Goal: Information Seeking & Learning: Check status

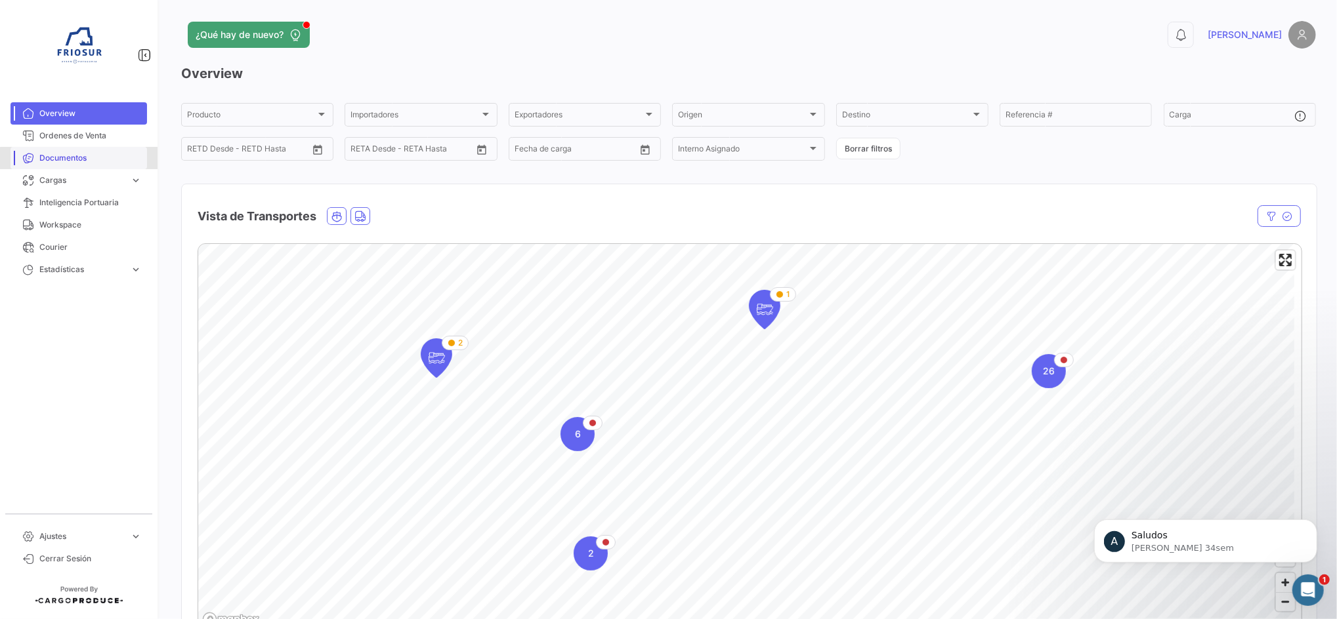
click at [85, 163] on span "Documentos" at bounding box center [90, 158] width 102 height 12
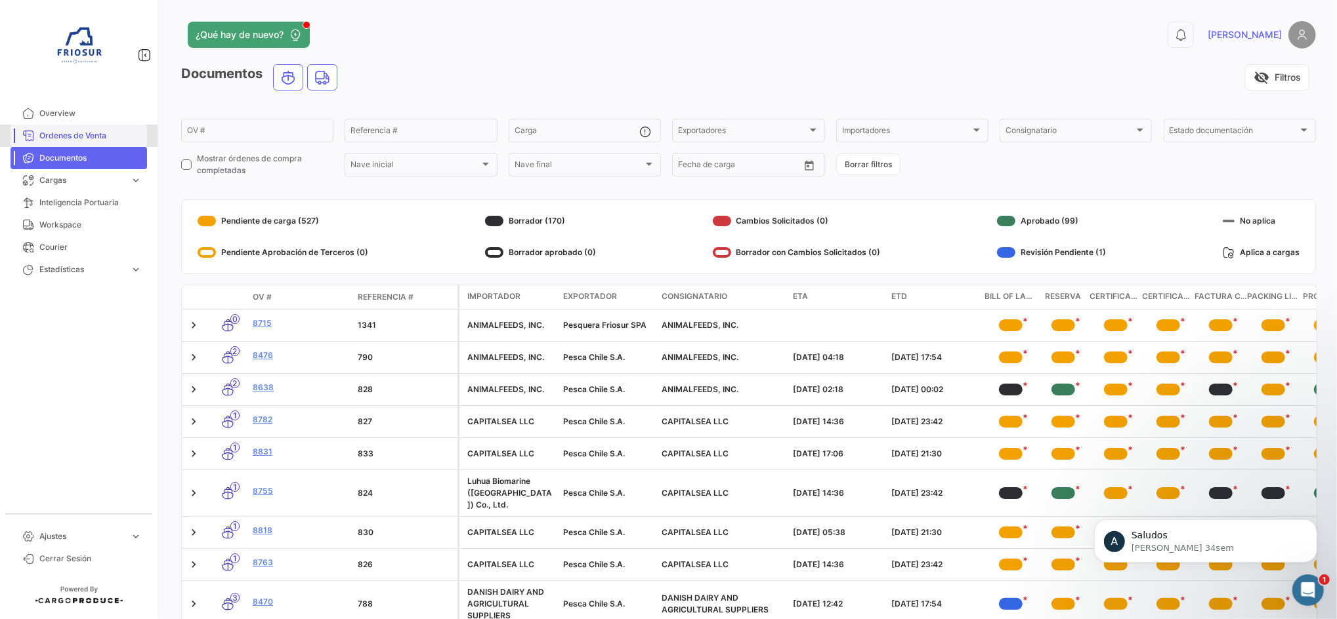
click at [89, 144] on link "Ordenes de Venta" at bounding box center [78, 136] width 136 height 22
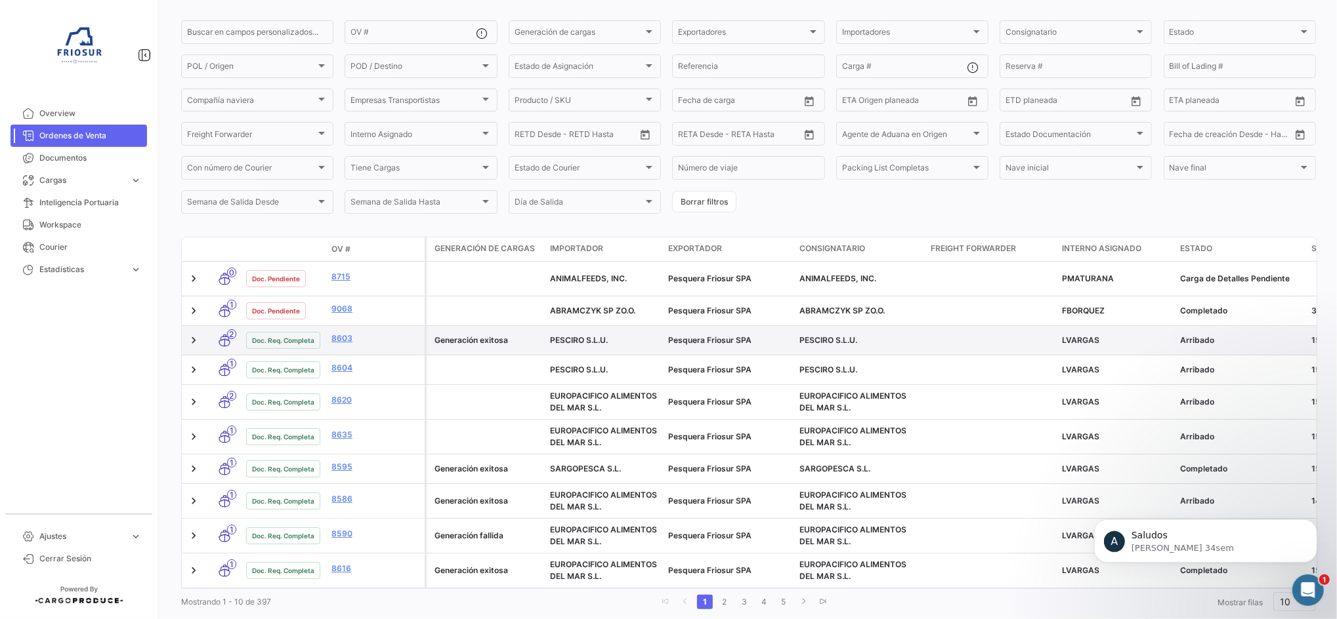
scroll to position [163, 0]
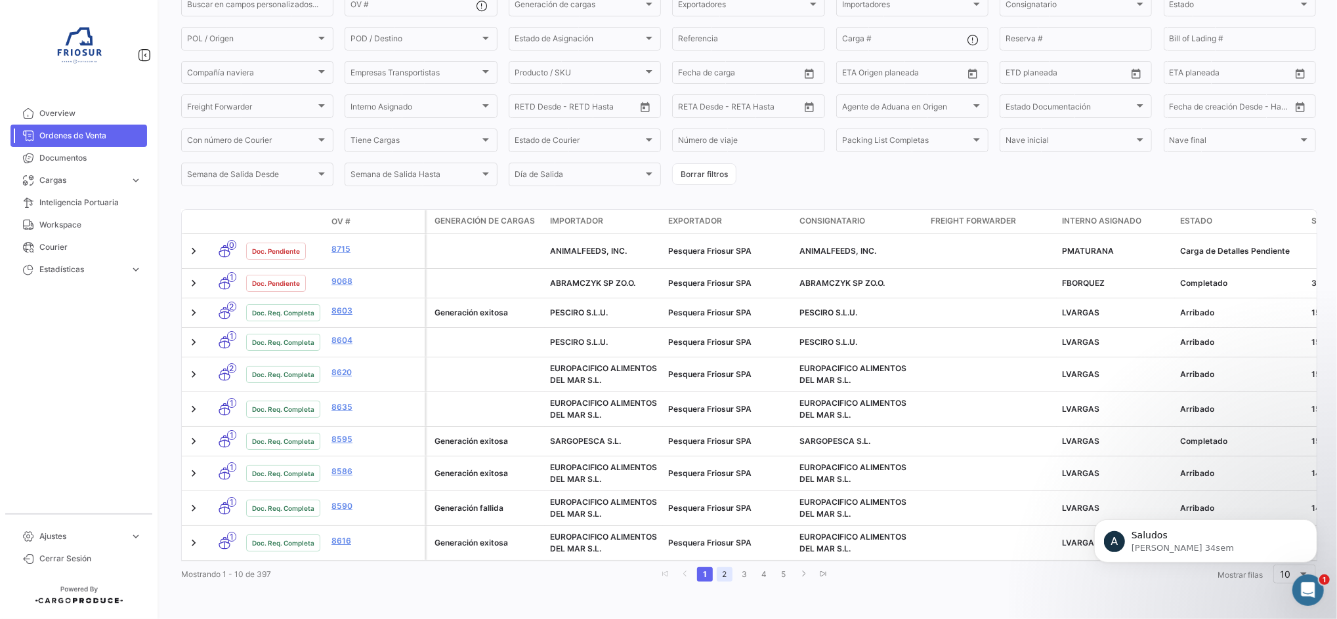
click at [723, 572] on link "2" at bounding box center [725, 575] width 16 height 14
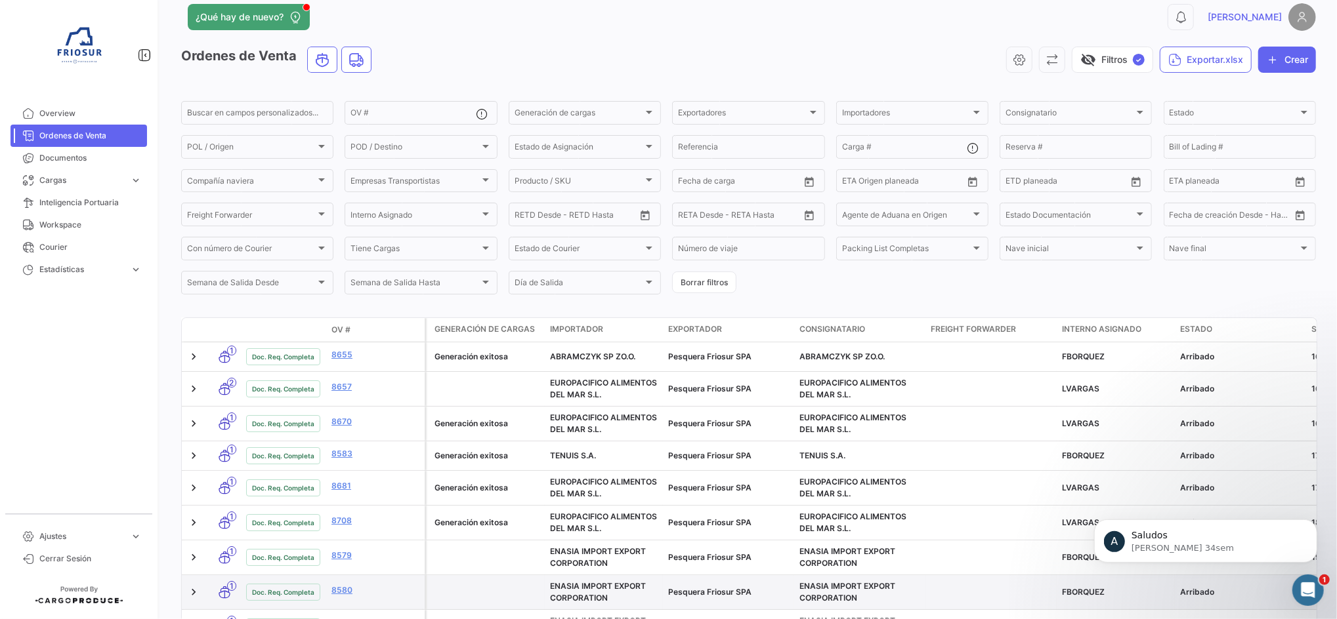
scroll to position [0, 0]
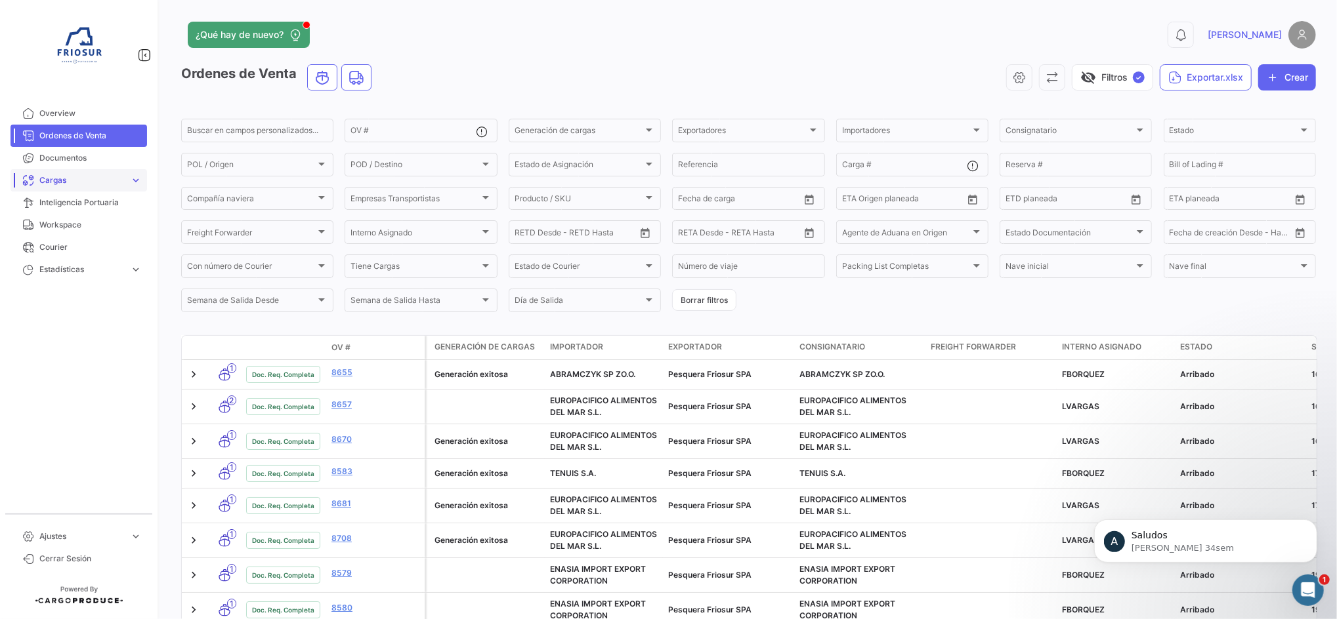
drag, startPoint x: 63, startPoint y: 163, endPoint x: 51, endPoint y: 175, distance: 16.7
click at [63, 163] on span "Documentos" at bounding box center [90, 158] width 102 height 12
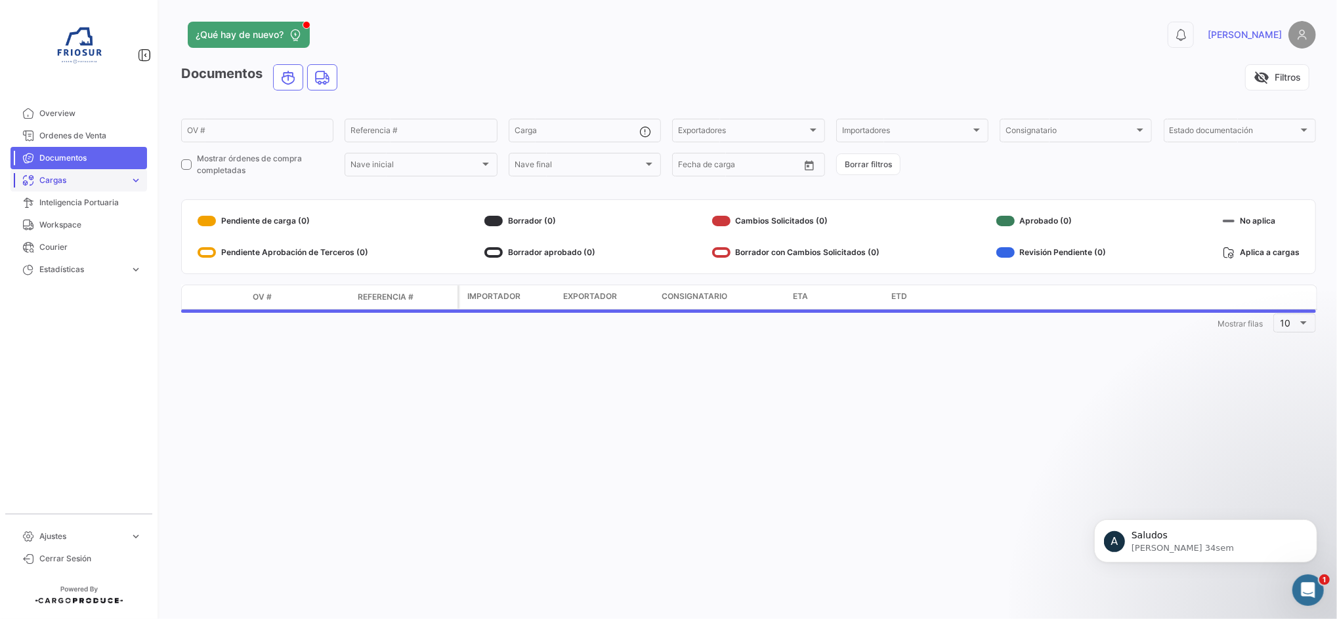
click at [51, 175] on span "Cargas" at bounding box center [81, 181] width 85 height 12
click at [76, 210] on span "Cargas Marítimas" at bounding box center [67, 208] width 66 height 12
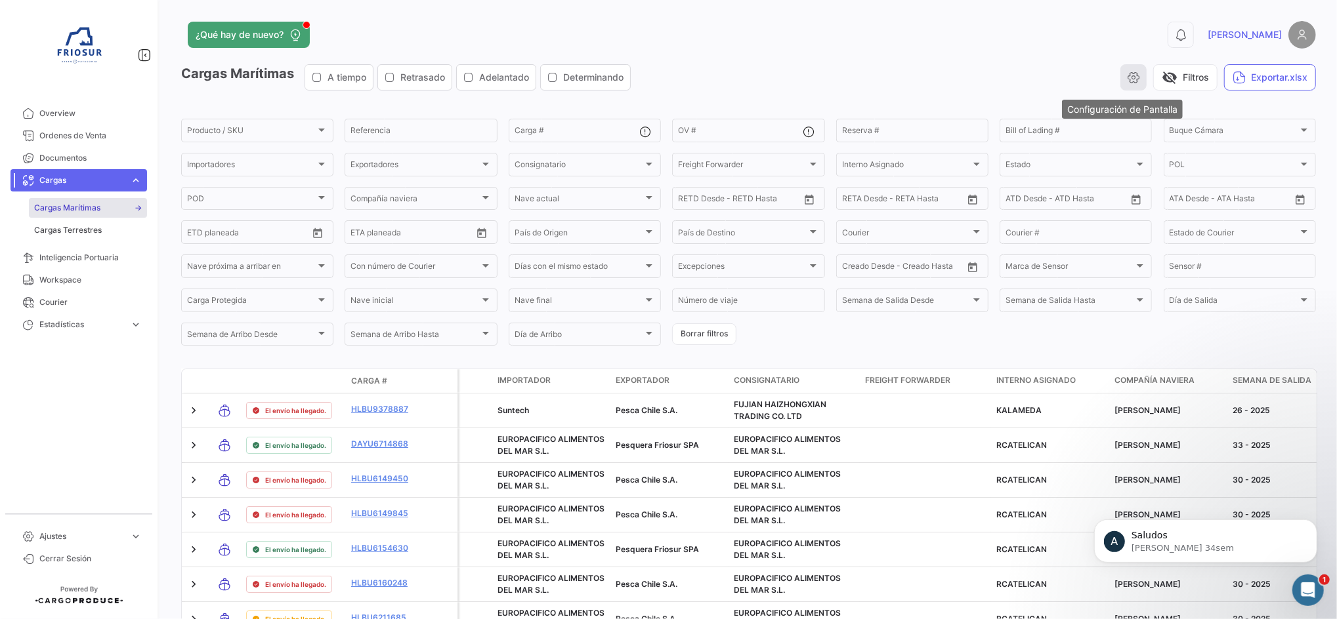
click at [1128, 79] on icon "button" at bounding box center [1133, 77] width 13 height 13
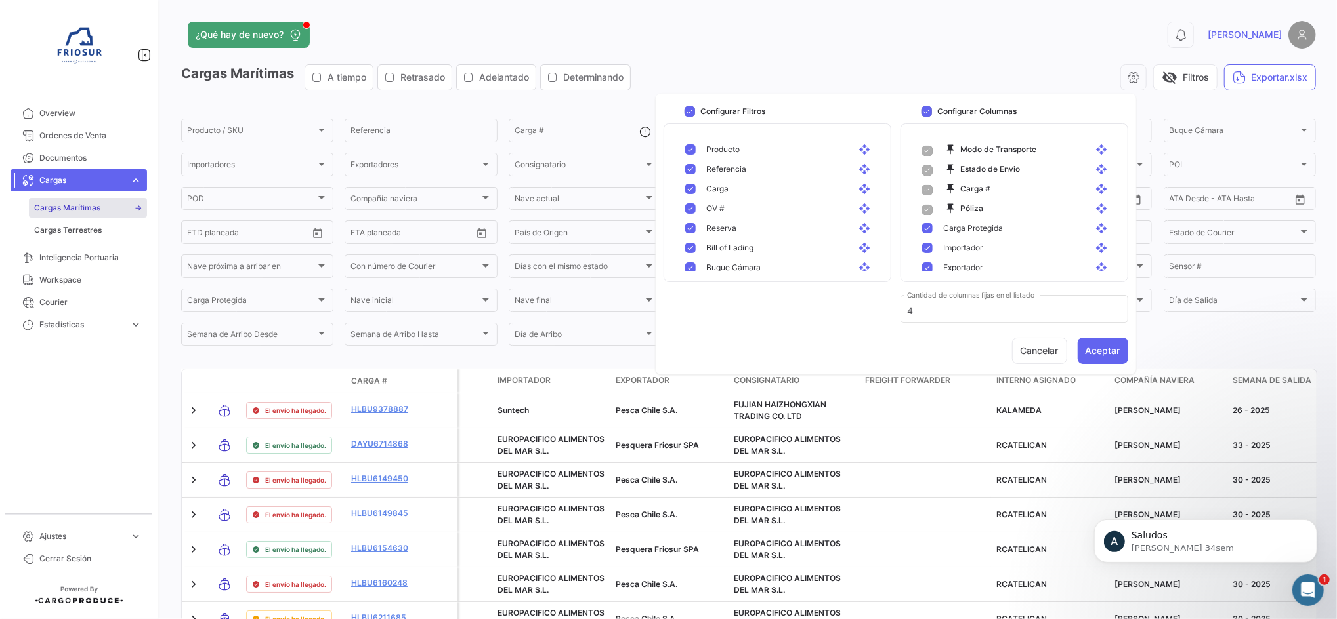
click at [1255, 348] on form "Producto / SKU Producto / SKU Referencia Carga # OV # Reserva # Bill of Lading …" at bounding box center [748, 232] width 1135 height 231
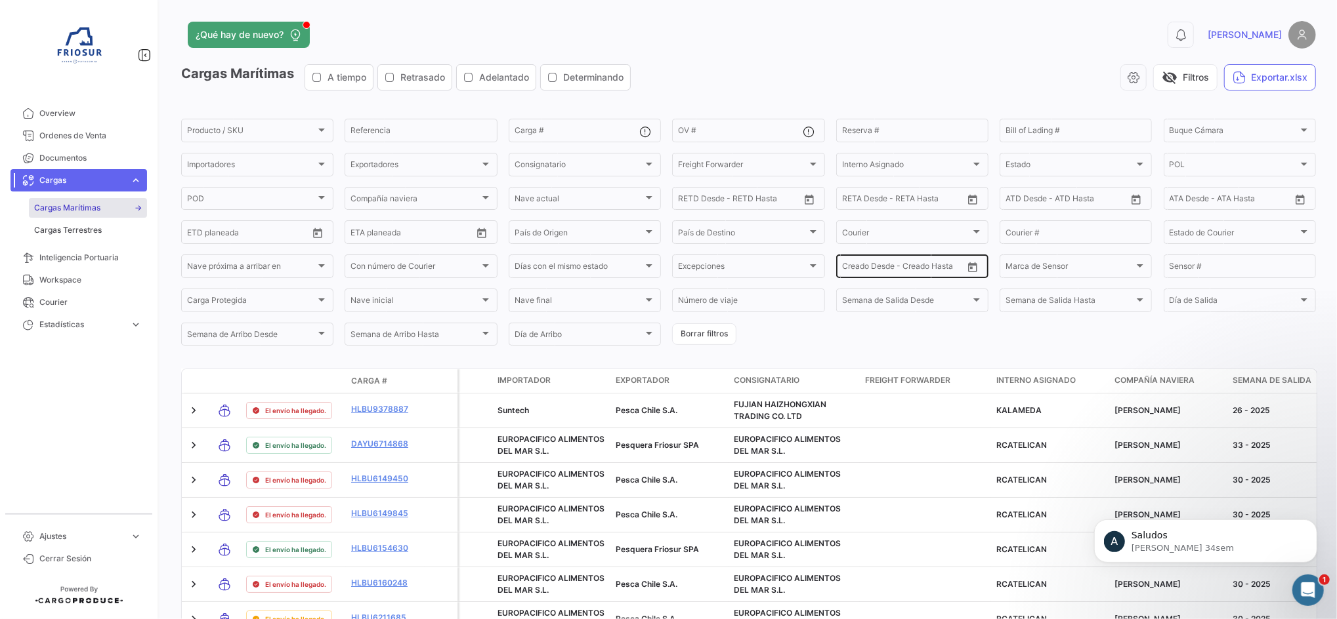
click at [970, 268] on icon "Open calendar" at bounding box center [972, 267] width 9 height 10
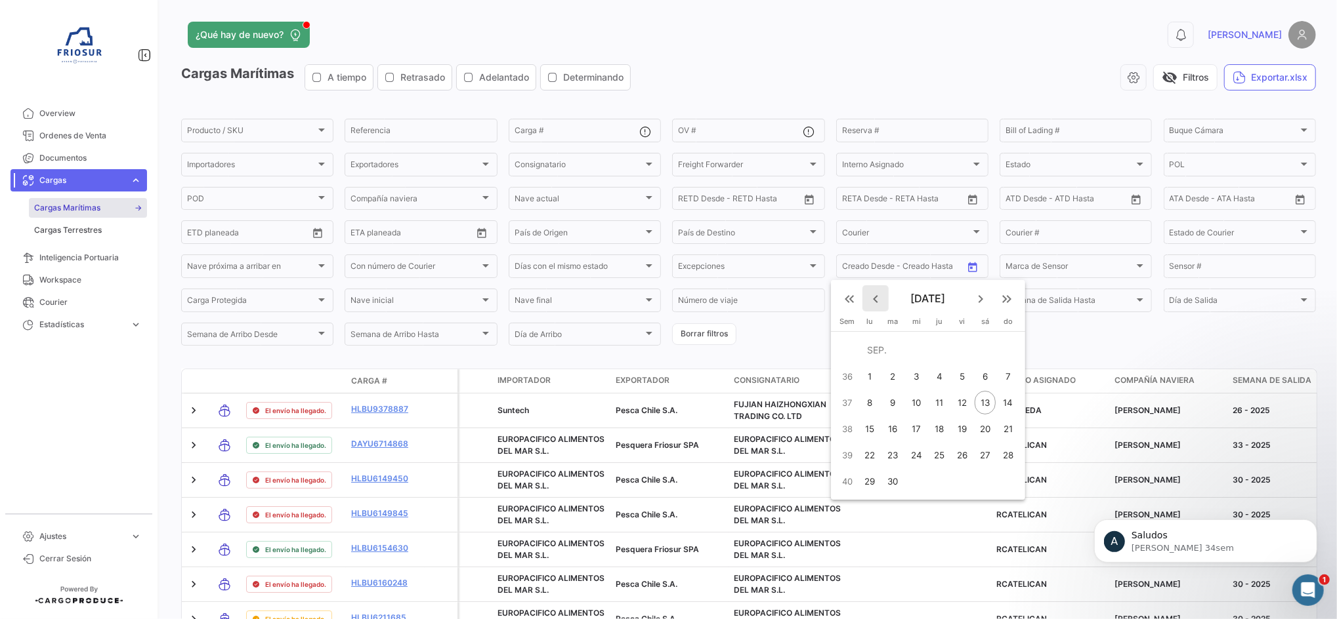
click at [877, 302] on mat-icon "keyboard_arrow_left" at bounding box center [876, 299] width 16 height 16
click at [938, 348] on div "1" at bounding box center [939, 351] width 20 height 24
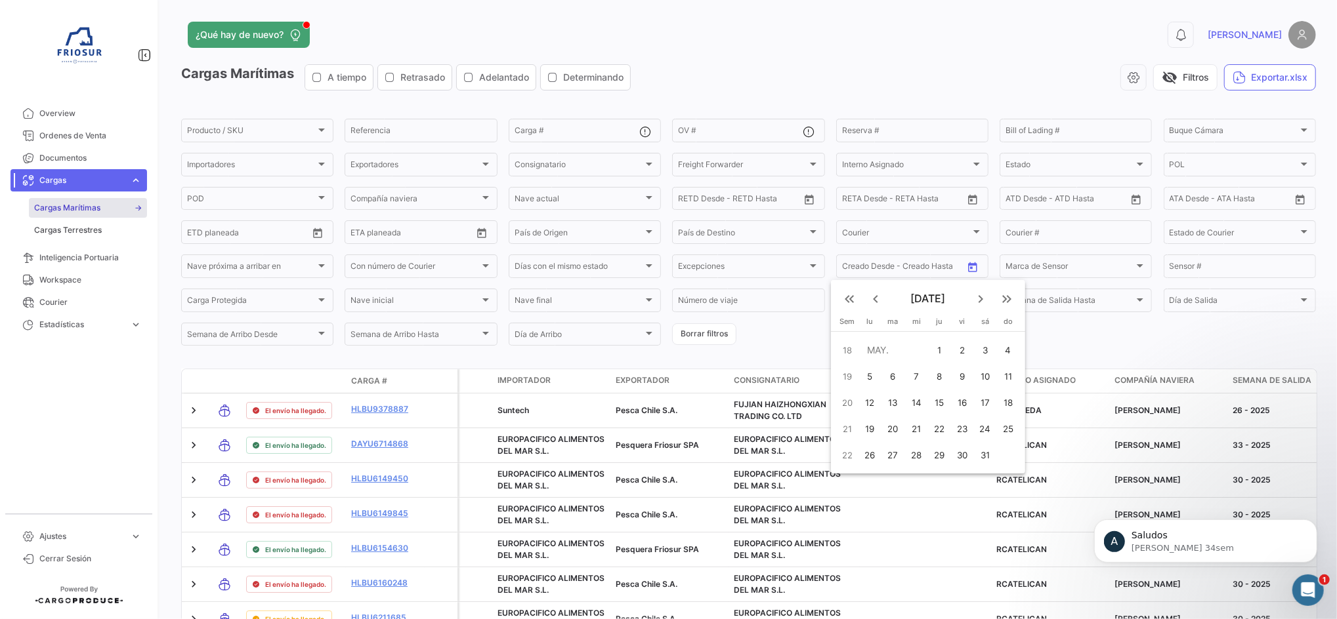
type input "[DATE]"
click at [1095, 264] on div at bounding box center [668, 309] width 1337 height 619
click at [907, 342] on form "Producto / SKU Producto / SKU Referencia Carga # OV # Reserva # Bill of Lading …" at bounding box center [748, 232] width 1135 height 231
click at [975, 272] on button "Open calendar" at bounding box center [973, 267] width 20 height 20
click at [987, 300] on mat-icon "keyboard_arrow_right" at bounding box center [981, 299] width 16 height 16
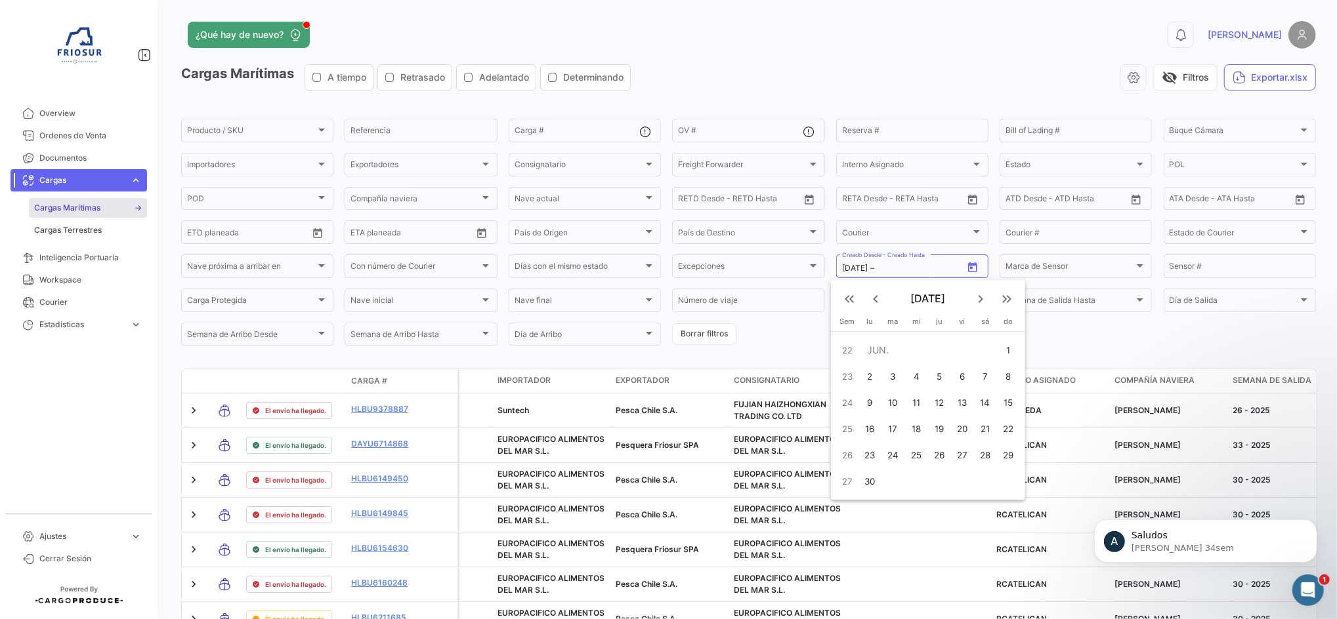
click at [983, 300] on mat-icon "keyboard_arrow_right" at bounding box center [981, 299] width 16 height 16
click at [960, 351] on div "1" at bounding box center [962, 351] width 20 height 24
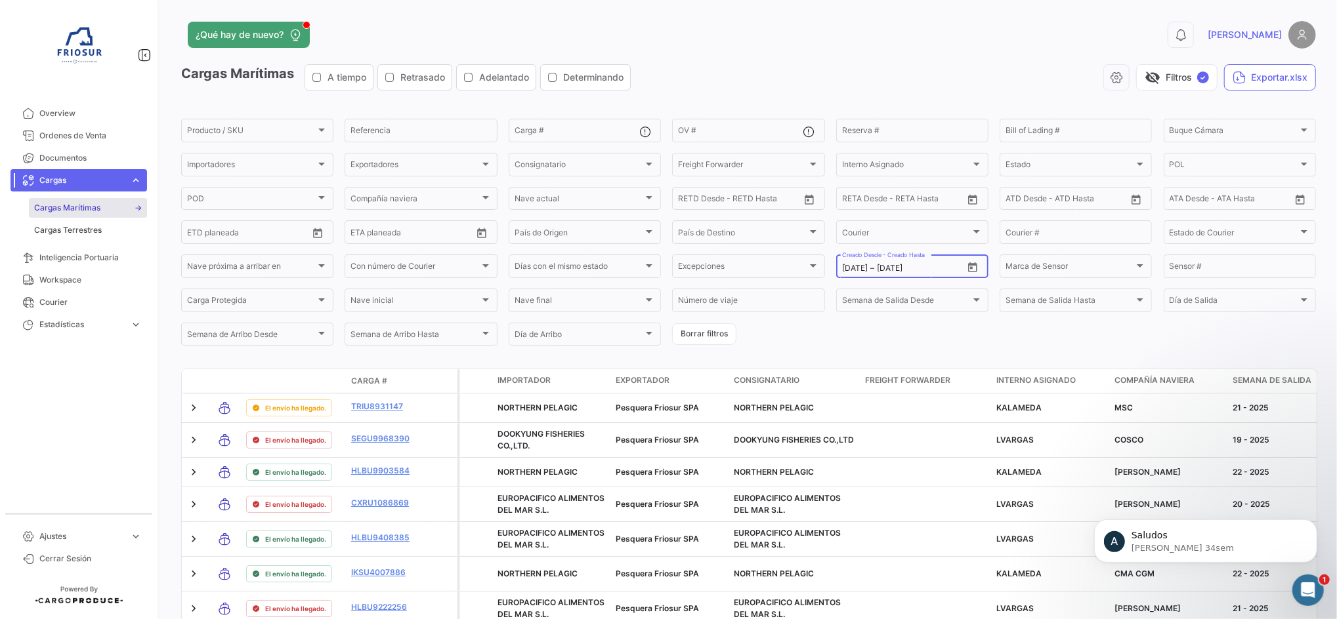
click at [903, 272] on input "[DATE]" at bounding box center [906, 268] width 58 height 9
click at [891, 267] on input "[DATE]" at bounding box center [906, 268] width 58 height 9
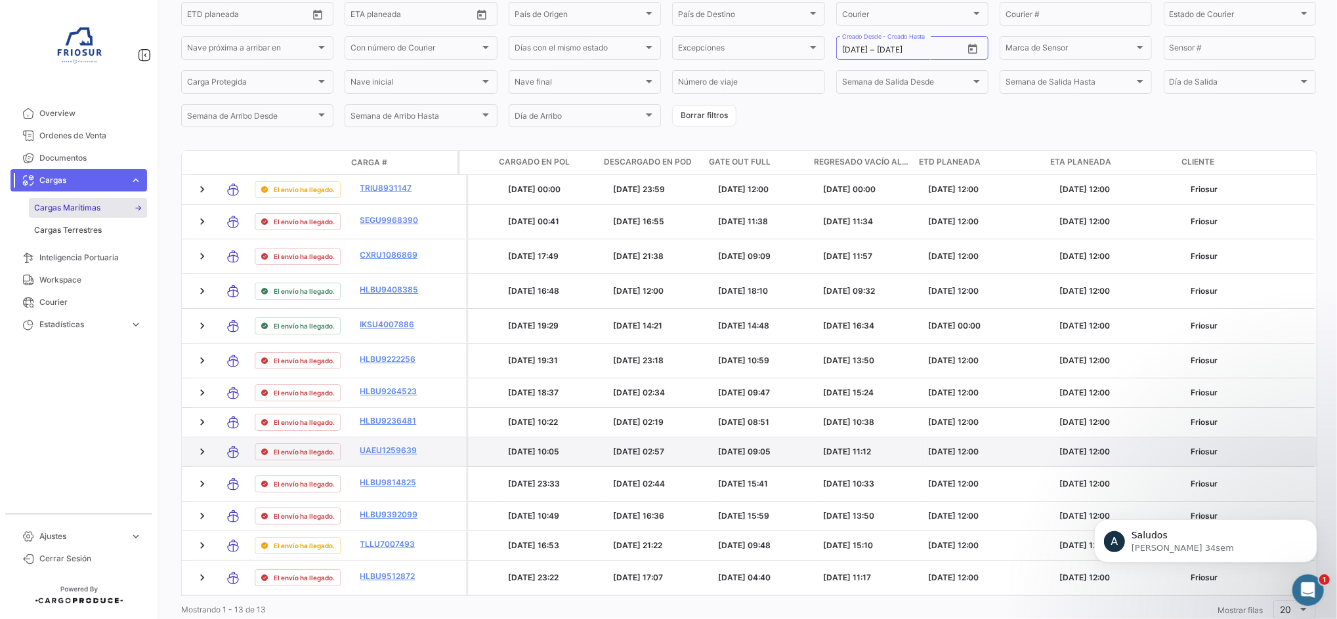
scroll to position [302, 0]
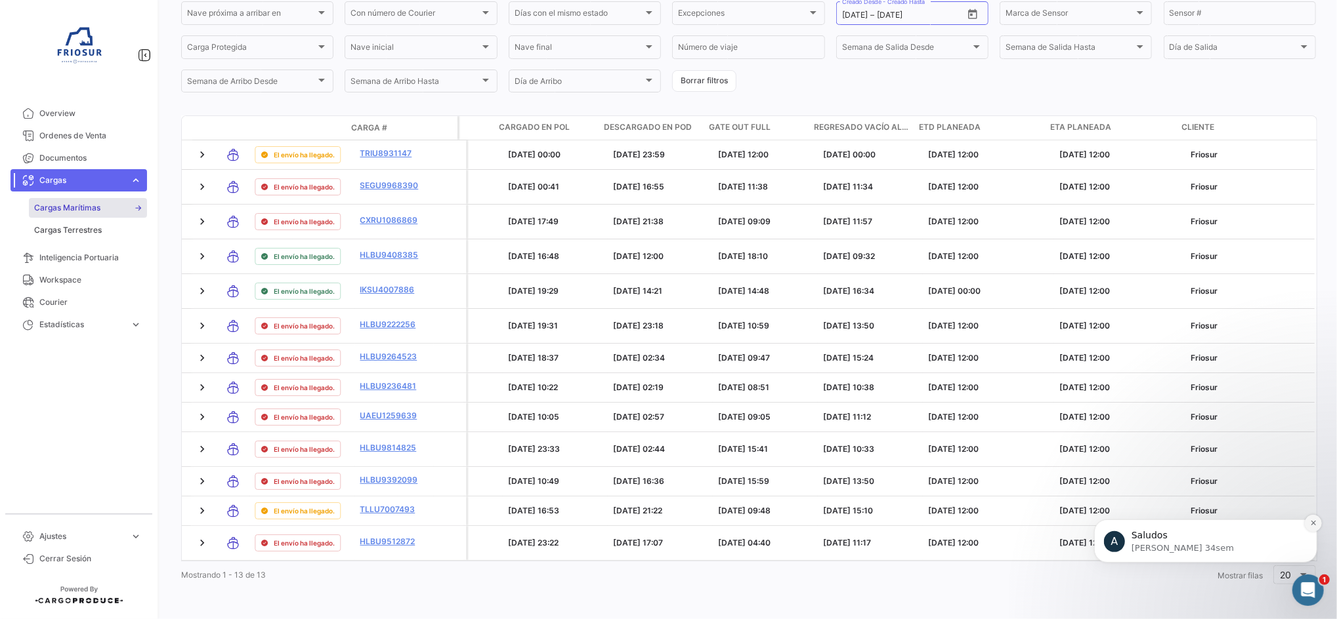
click at [1315, 521] on icon "Dismiss notification" at bounding box center [1312, 522] width 7 height 7
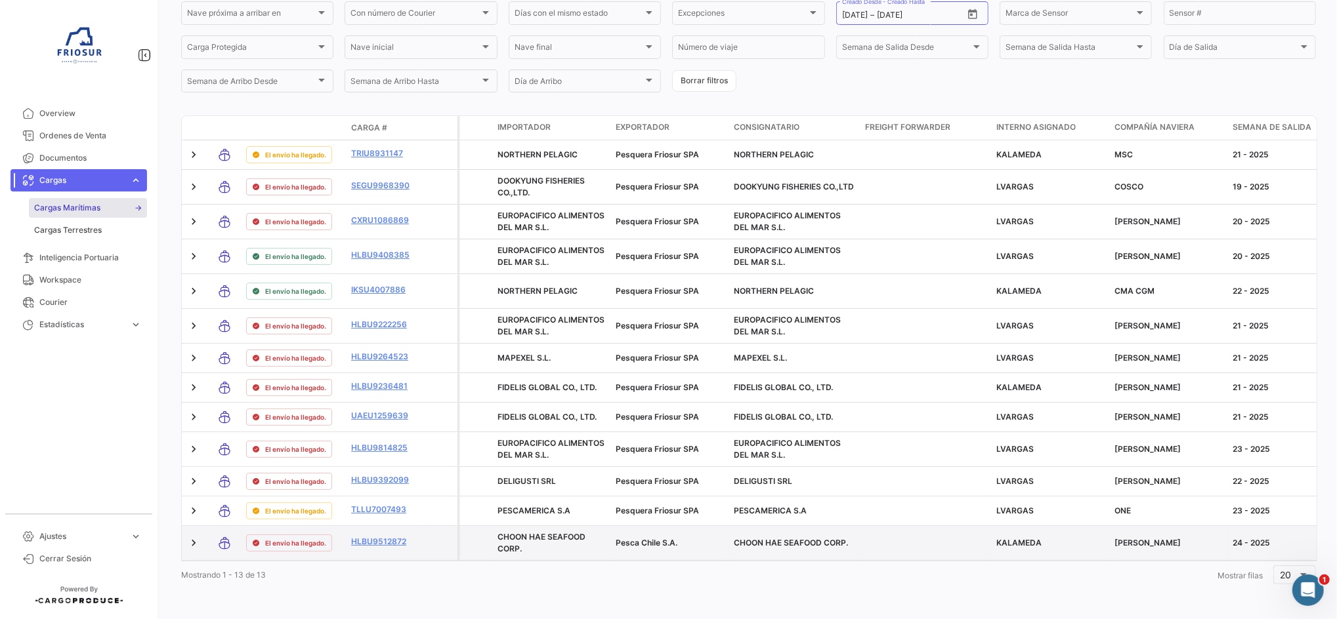
scroll to position [215, 0]
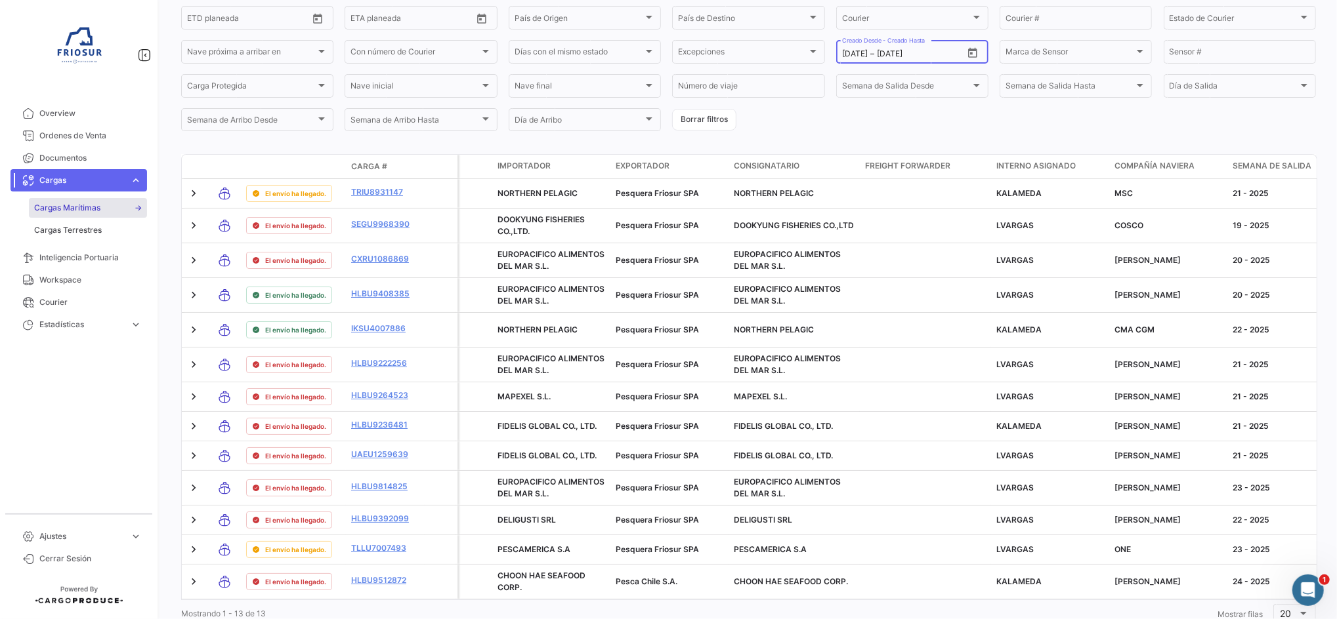
click at [842, 54] on input "[DATE]" at bounding box center [855, 53] width 26 height 9
click at [895, 54] on input "[DATE]" at bounding box center [906, 53] width 58 height 9
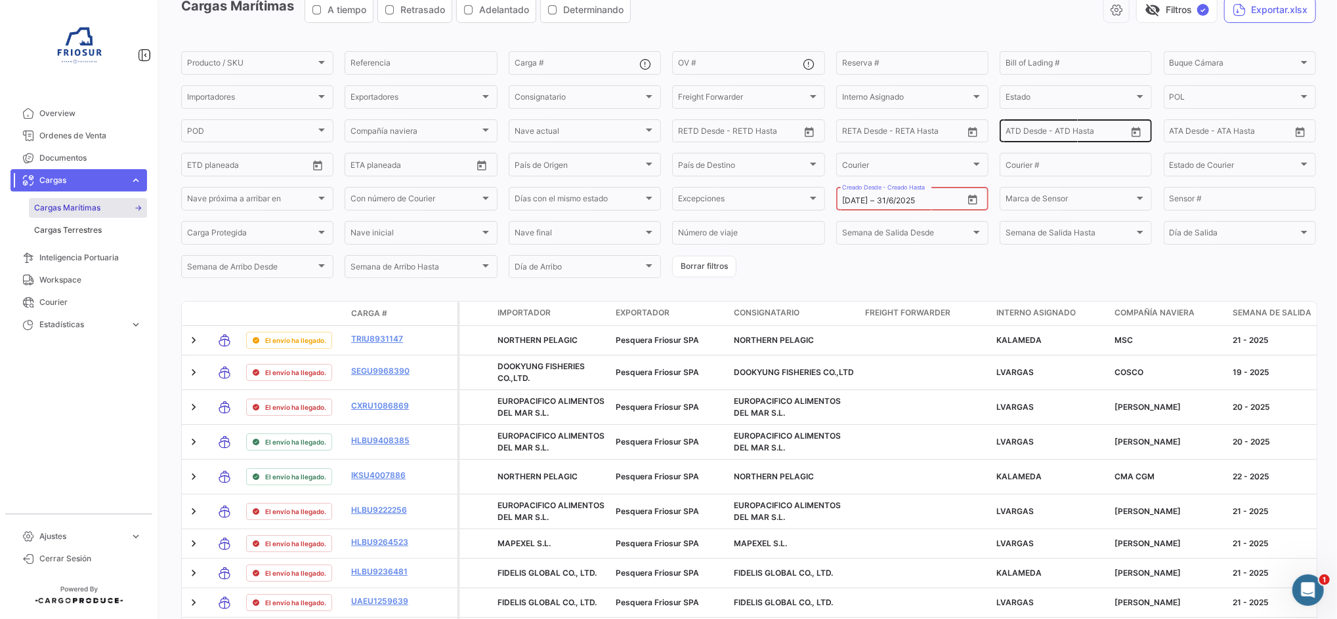
scroll to position [39, 0]
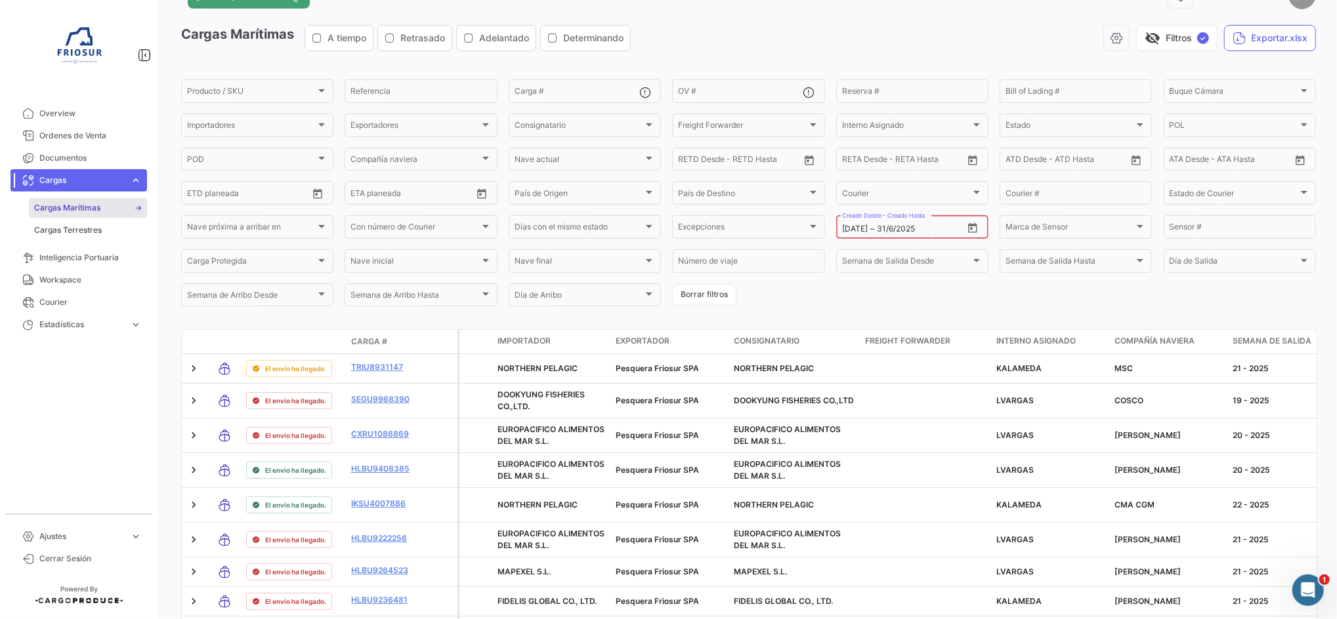
click at [980, 293] on form "Producto / SKU Producto / SKU Referencia Carga # OV # Reserva # Bill of Lading …" at bounding box center [748, 192] width 1135 height 231
click at [971, 308] on form "Producto / SKU Producto / SKU Referencia Carga # OV # Reserva # Bill of Lading …" at bounding box center [748, 192] width 1135 height 231
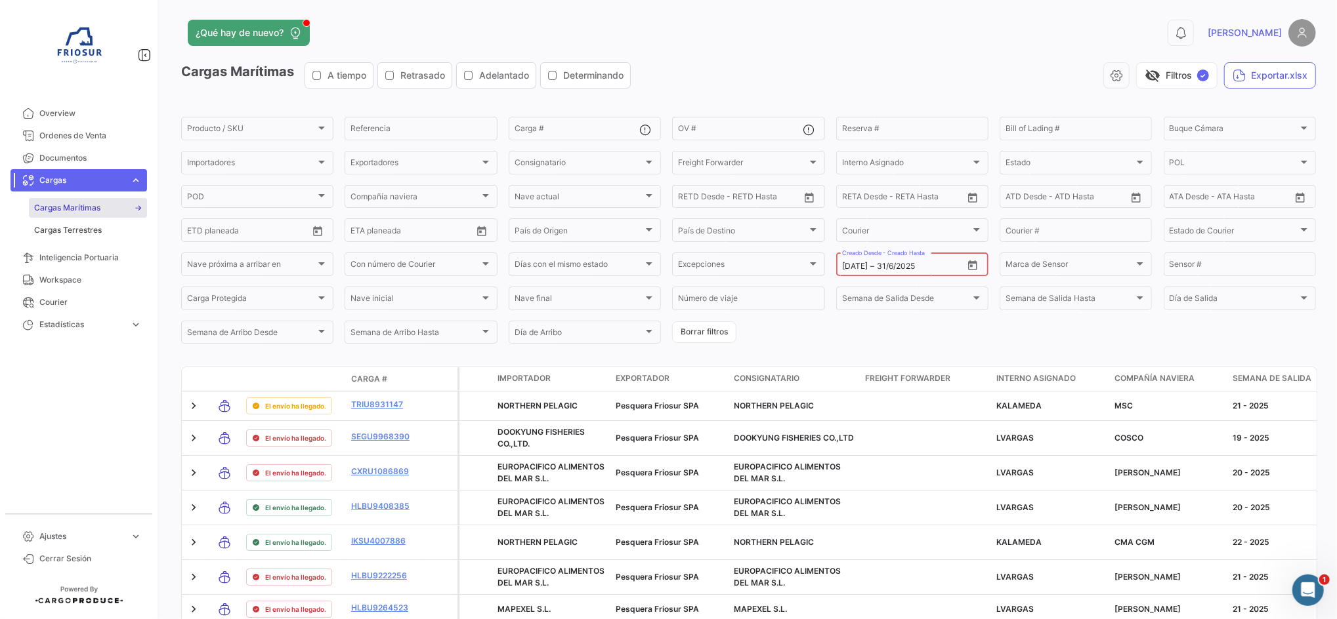
scroll to position [0, 0]
click at [908, 257] on div "[DATE] [DATE] – 31/6/2025 Creado Desde - Creado Hasta" at bounding box center [902, 266] width 121 height 26
click at [877, 273] on div "[DATE] [DATE] – 31/6/2025" at bounding box center [902, 268] width 121 height 9
click at [908, 269] on input "31/6/2025" at bounding box center [906, 268] width 58 height 9
click at [977, 273] on div "[DATE] [DATE] – 31/6/2025 Creado Desde - Creado Hasta" at bounding box center [912, 266] width 152 height 26
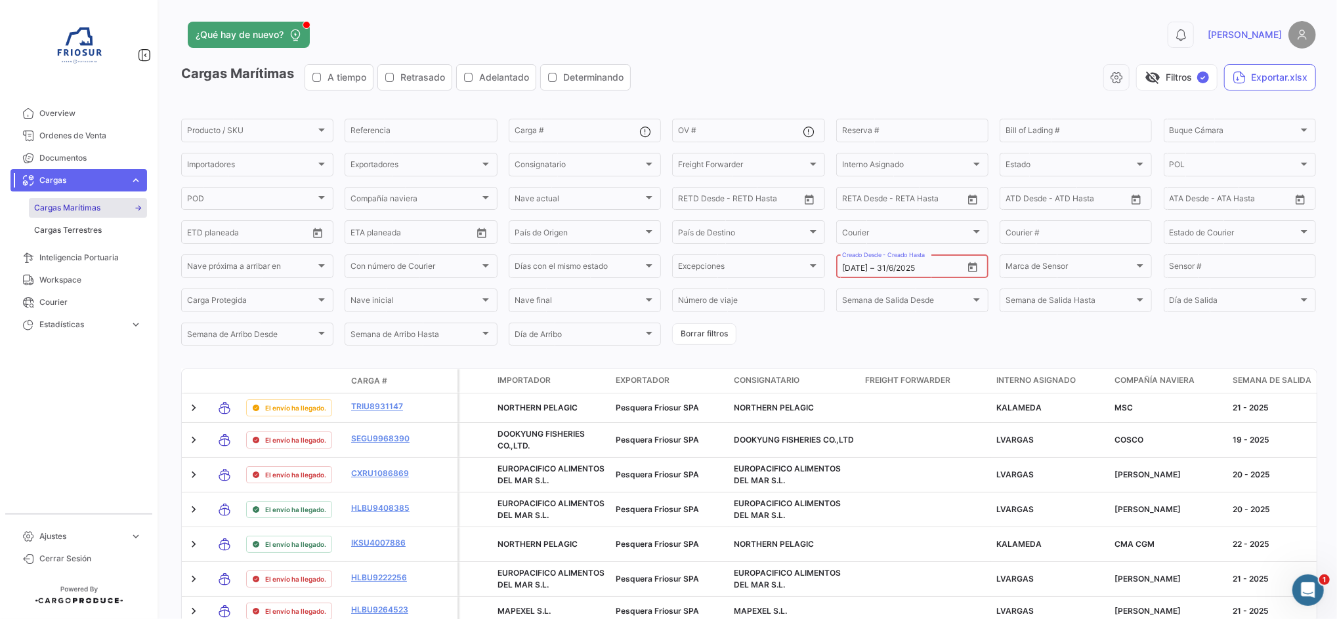
click at [972, 271] on button "Open calendar" at bounding box center [973, 267] width 20 height 20
click at [889, 264] on div at bounding box center [668, 309] width 1337 height 619
click at [885, 269] on input "31/6/2025" at bounding box center [906, 268] width 58 height 9
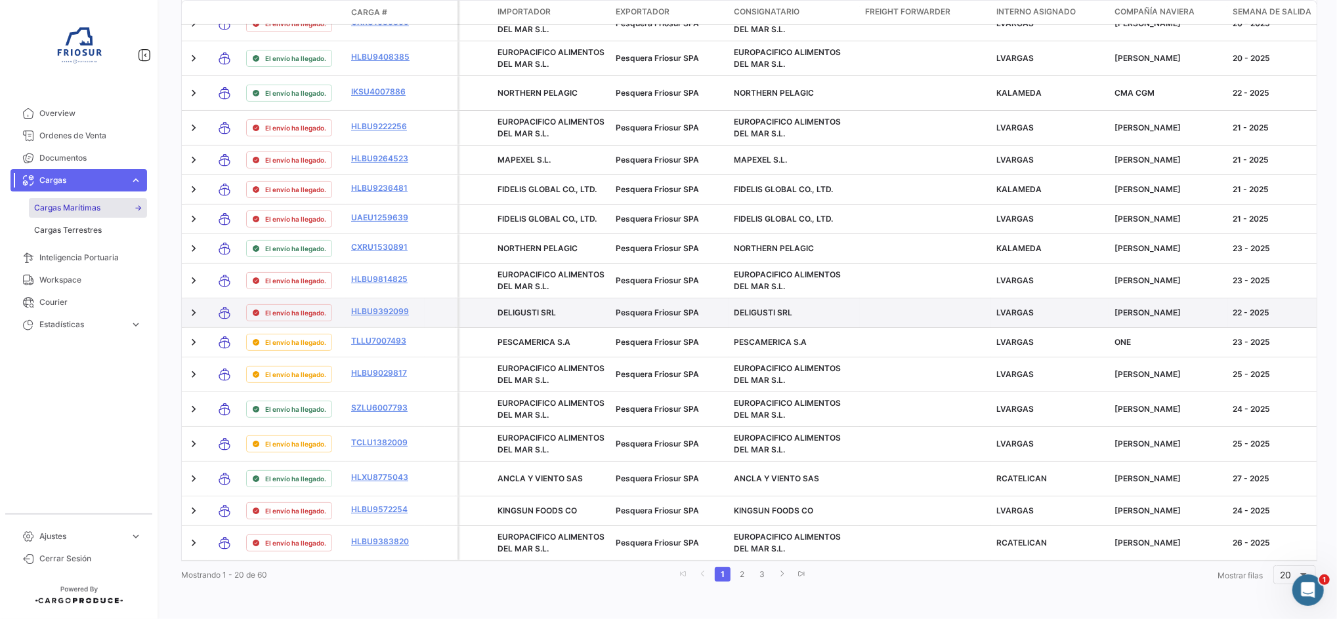
scroll to position [525, 0]
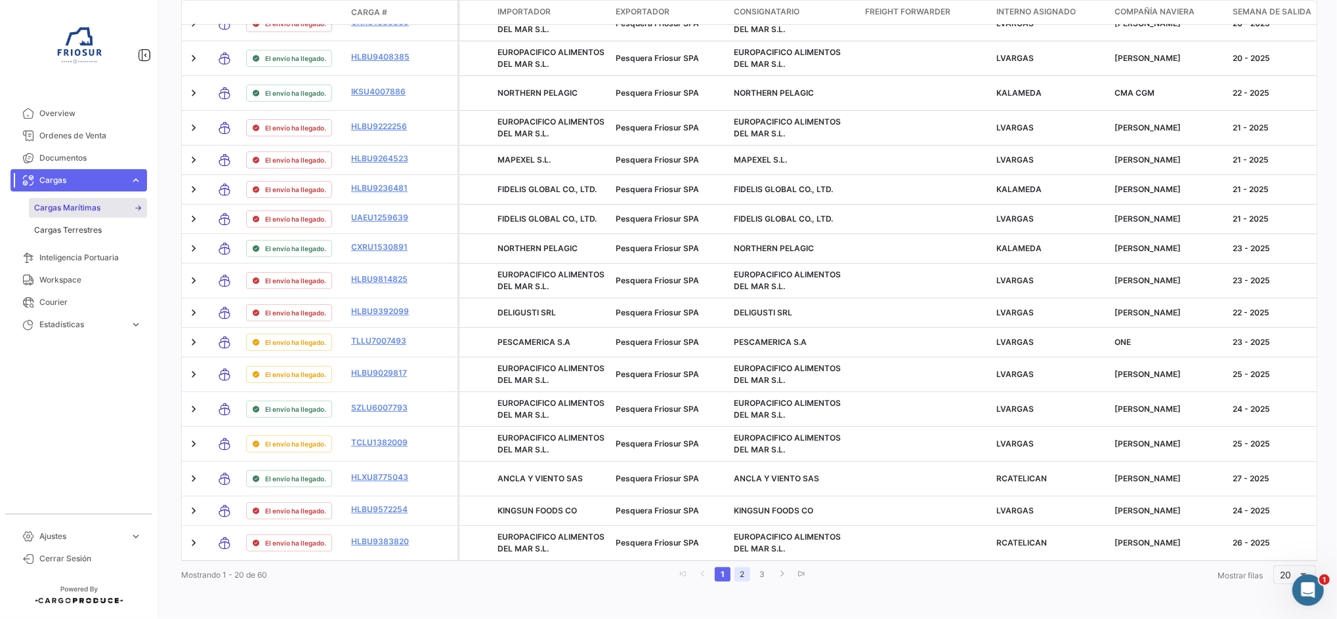
type input "[DATE]"
click at [740, 582] on link "2" at bounding box center [742, 575] width 16 height 14
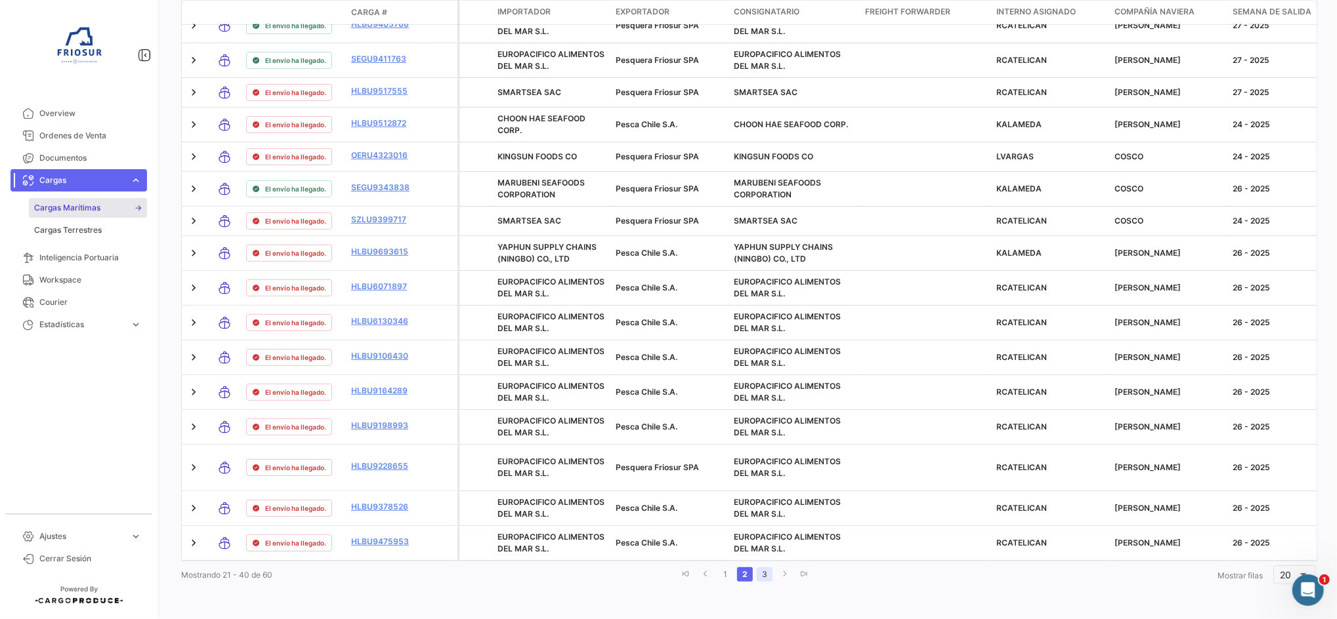
click at [757, 582] on link "3" at bounding box center [765, 575] width 16 height 14
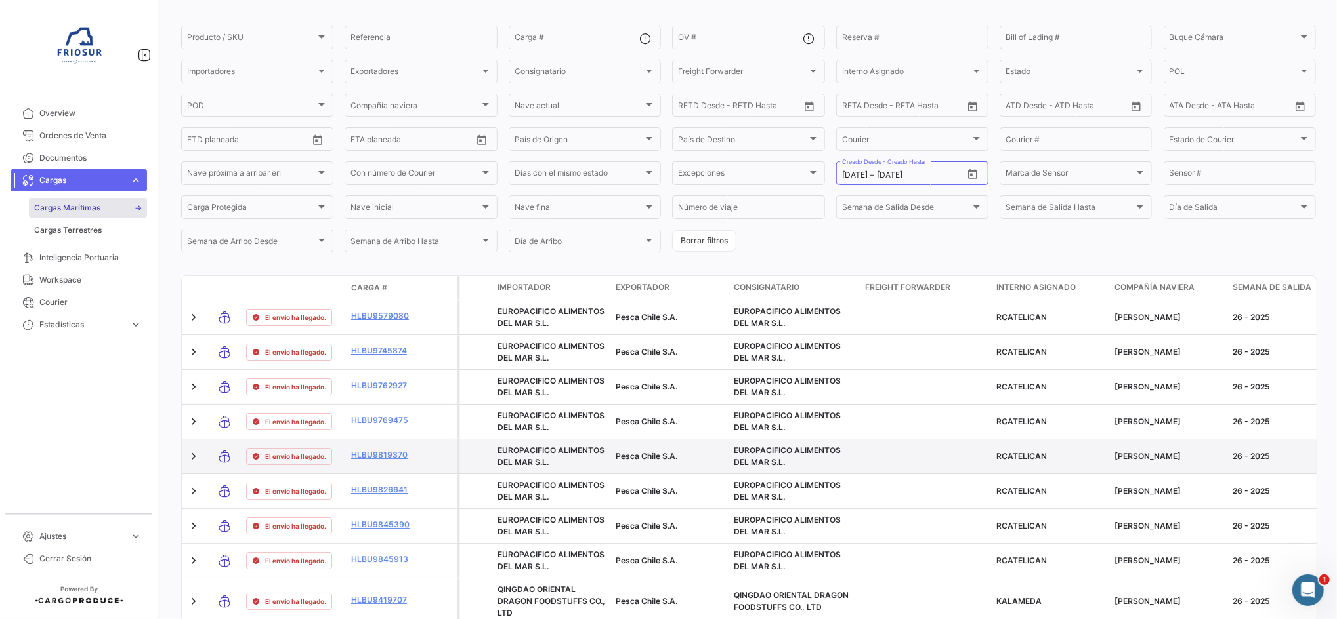
scroll to position [0, 0]
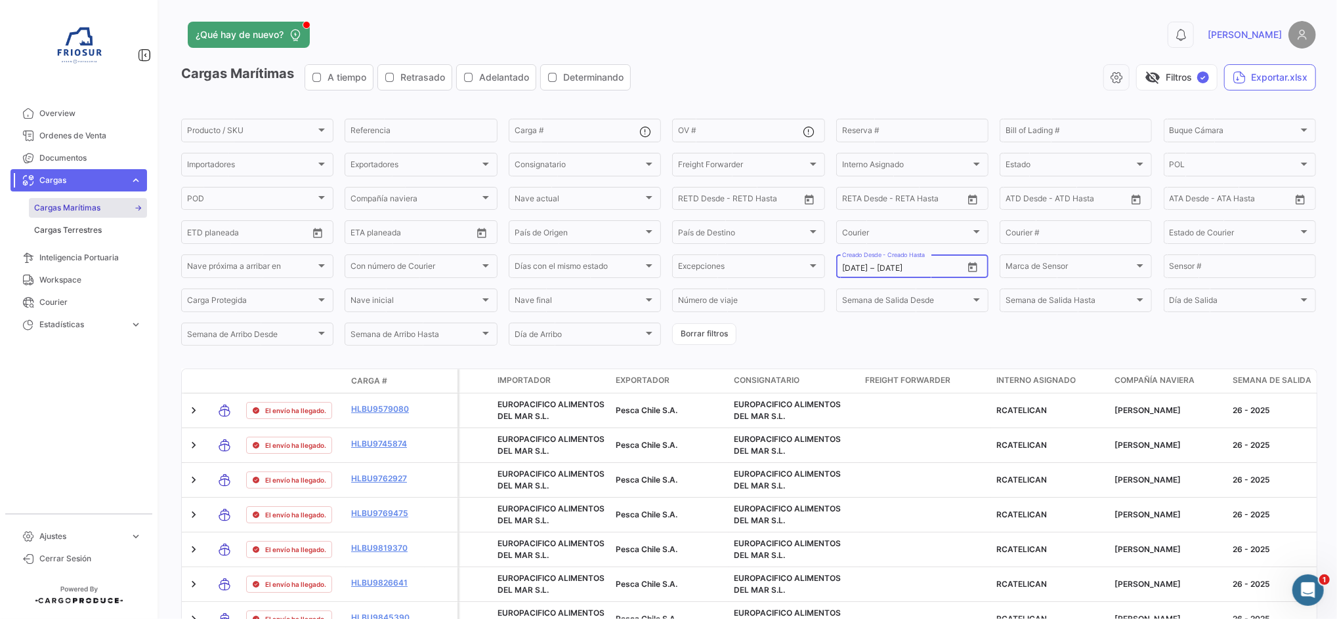
click at [968, 268] on icon "Open calendar" at bounding box center [973, 268] width 12 height 12
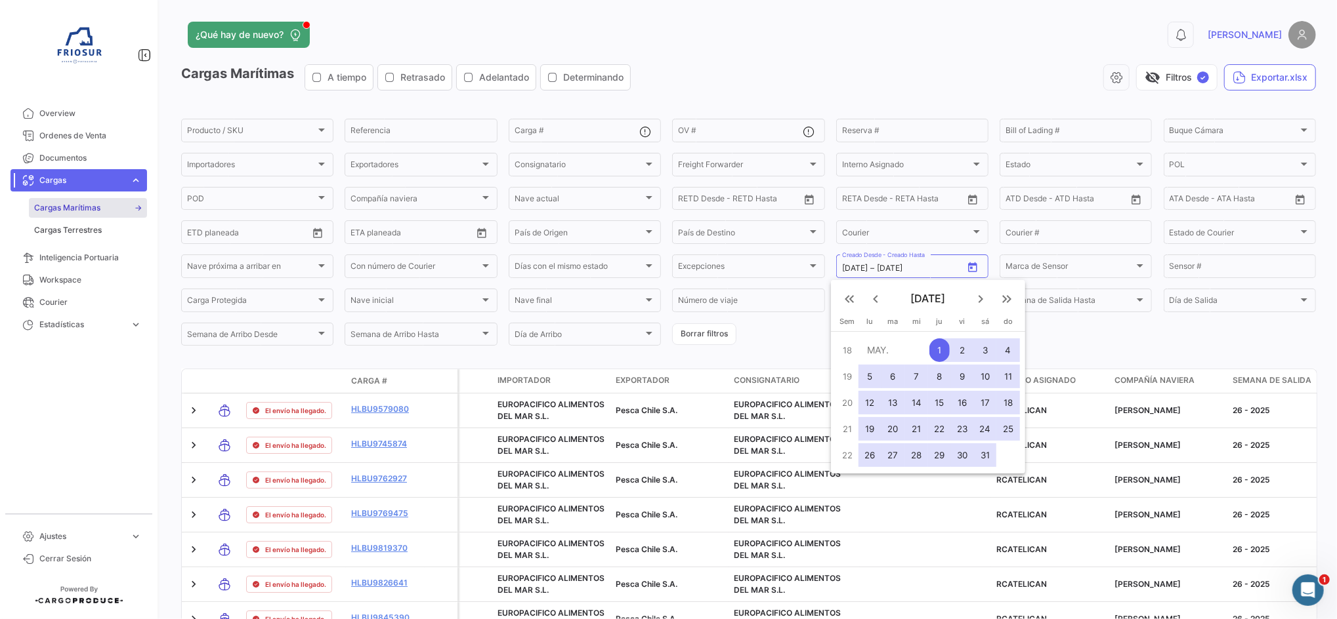
click at [978, 295] on mat-icon "keyboard_arrow_right" at bounding box center [981, 299] width 16 height 16
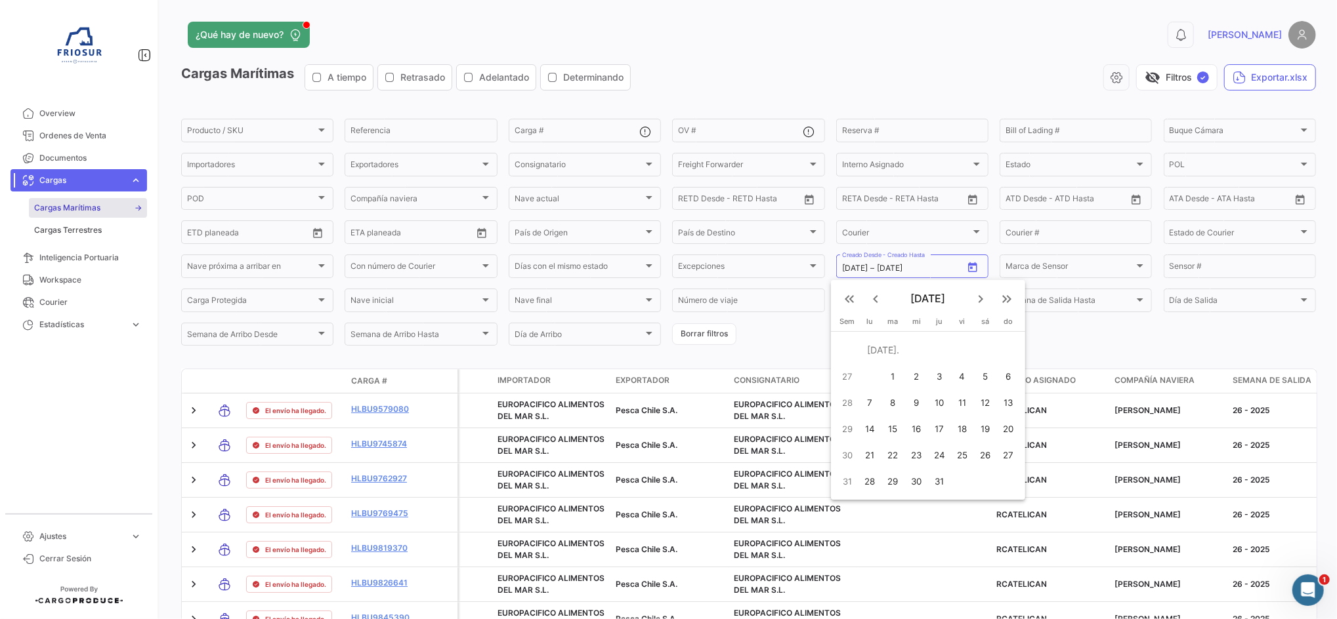
click at [889, 373] on div "1" at bounding box center [893, 377] width 21 height 24
type input "[DATE]"
click at [935, 476] on div "31" at bounding box center [939, 482] width 20 height 24
type input "[DATE]"
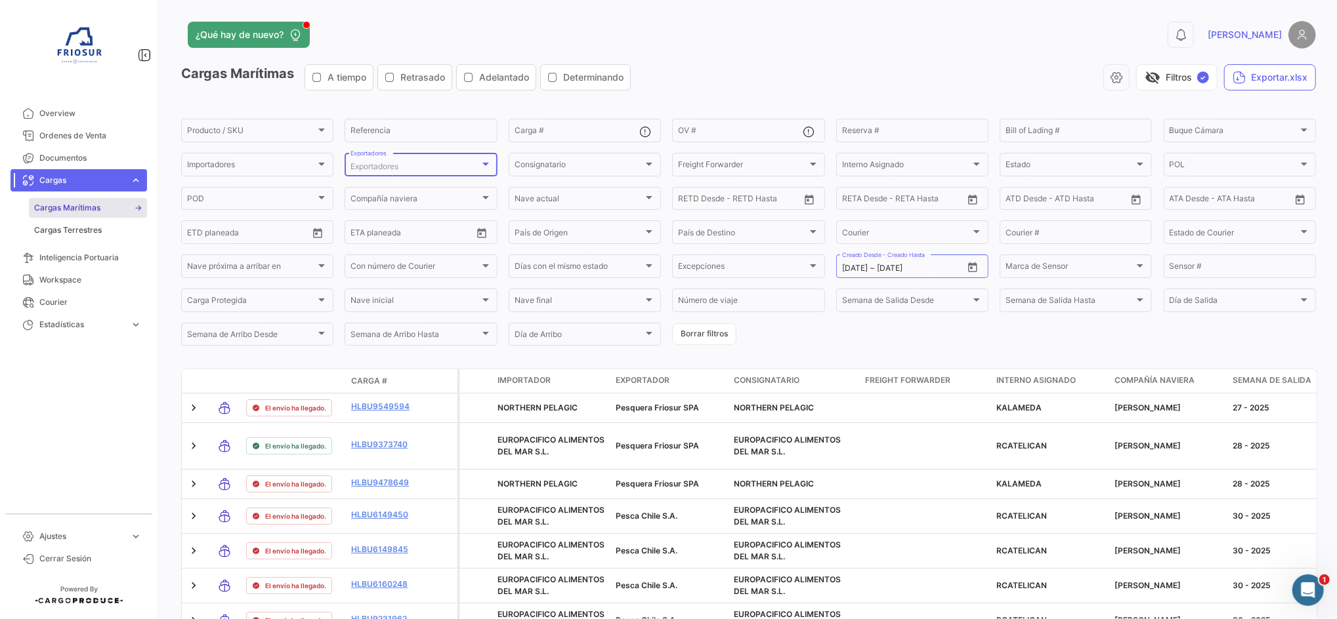
click at [439, 171] on div "Exportadores" at bounding box center [414, 166] width 129 height 9
click at [343, 239] on mat-pseudo-checkbox at bounding box center [339, 238] width 10 height 10
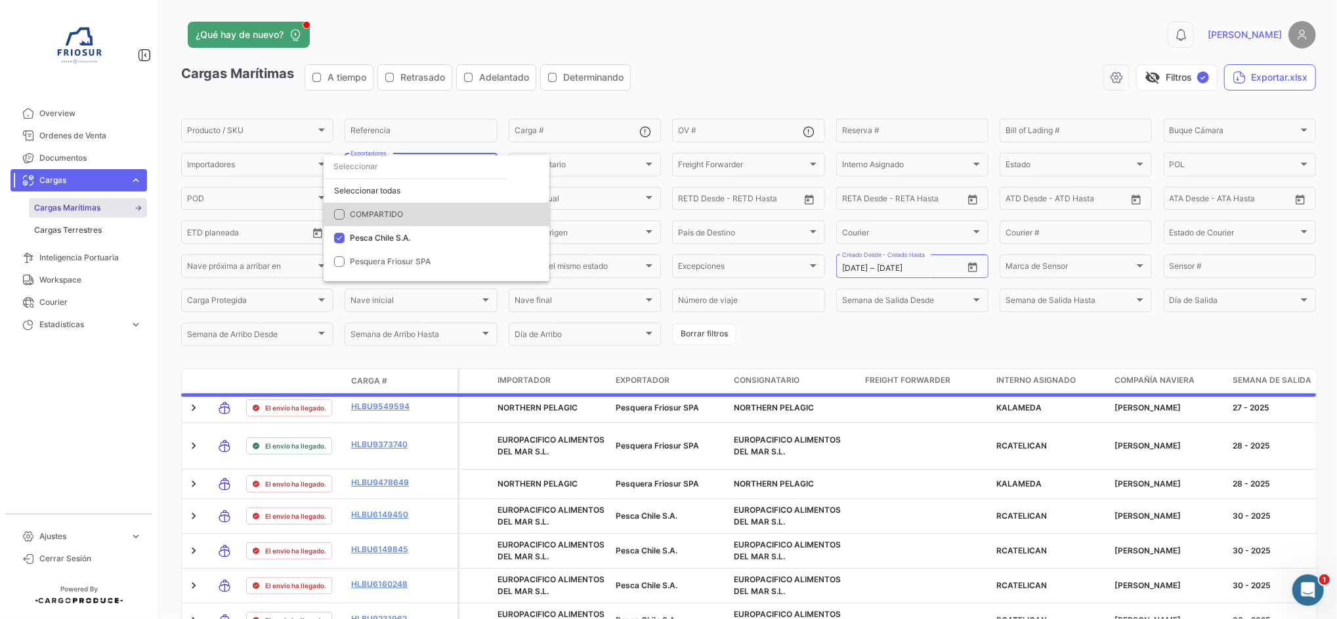
click at [339, 215] on mat-pseudo-checkbox at bounding box center [339, 214] width 10 height 10
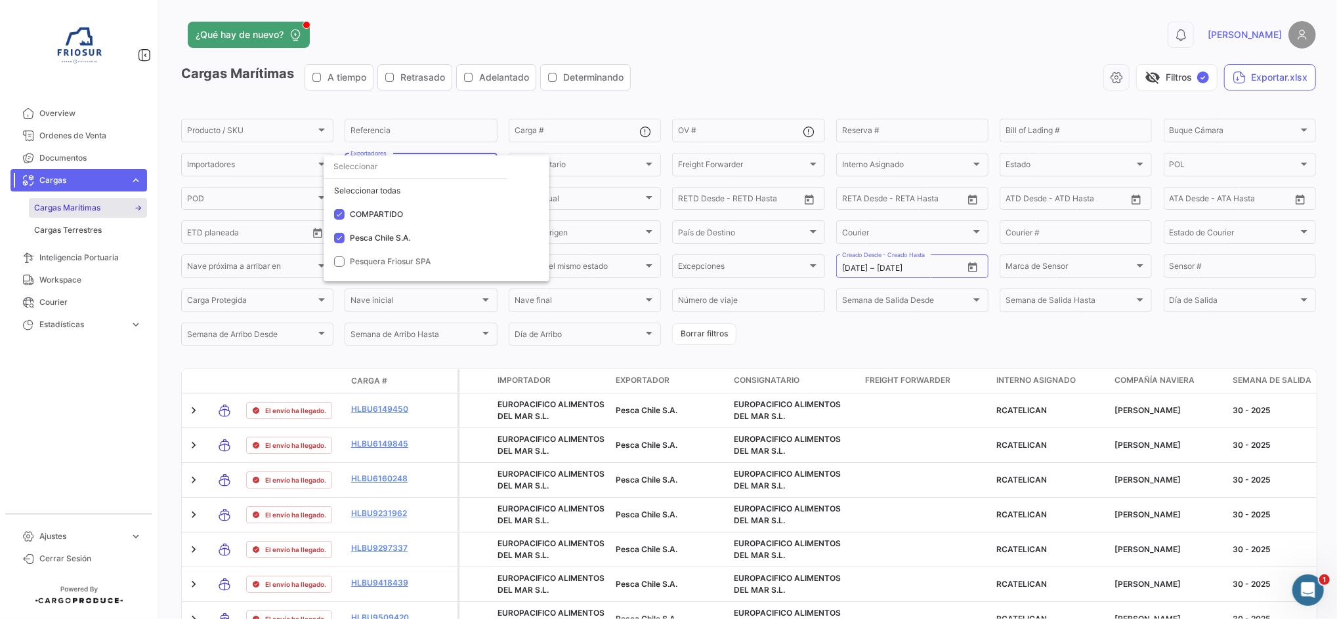
click at [906, 337] on div at bounding box center [668, 309] width 1337 height 619
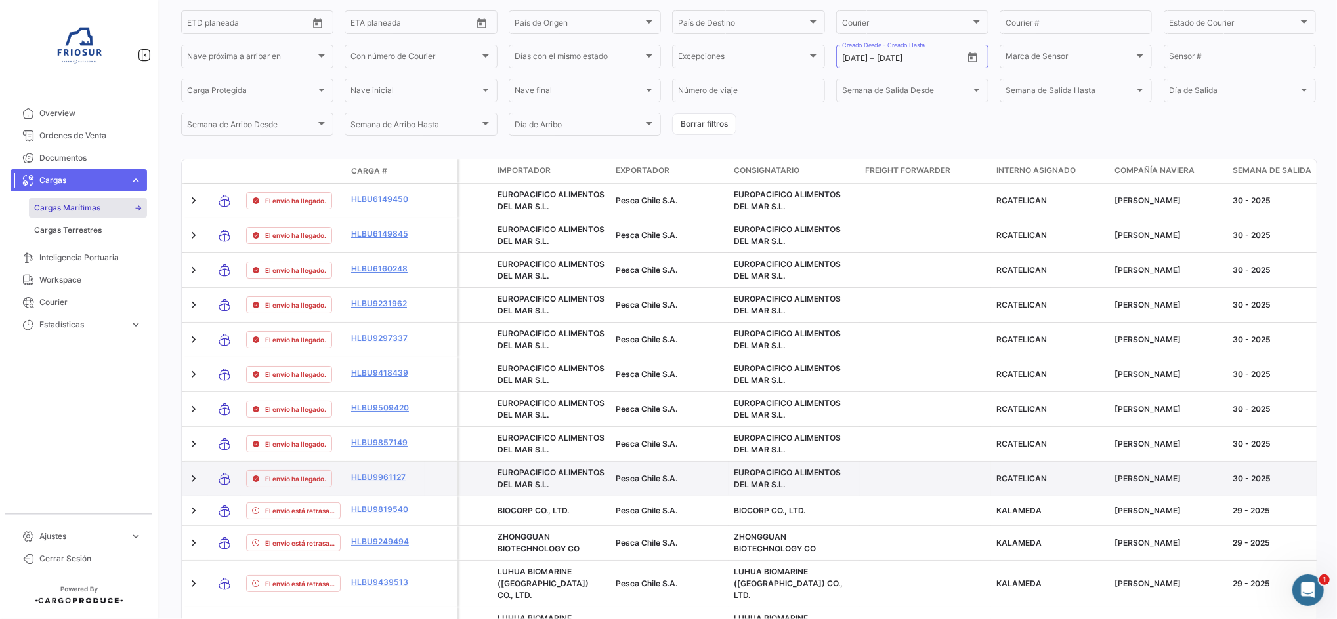
scroll to position [350, 0]
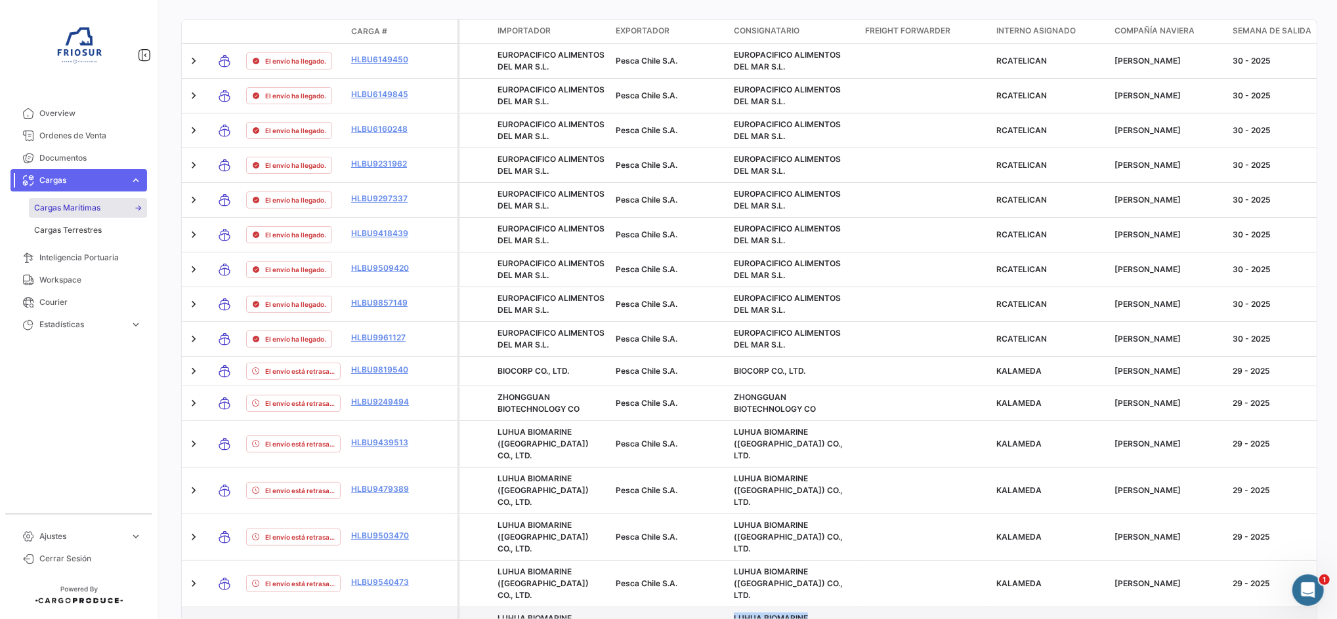
drag, startPoint x: 778, startPoint y: 591, endPoint x: 723, endPoint y: 586, distance: 56.0
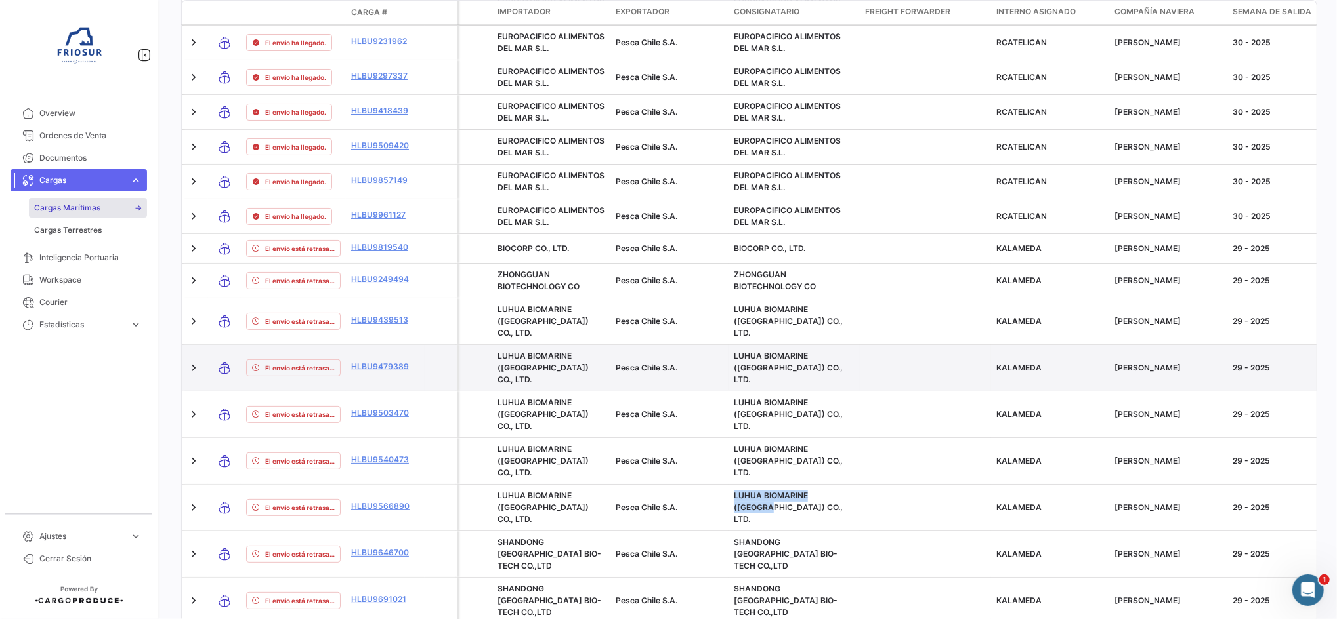
scroll to position [546, 0]
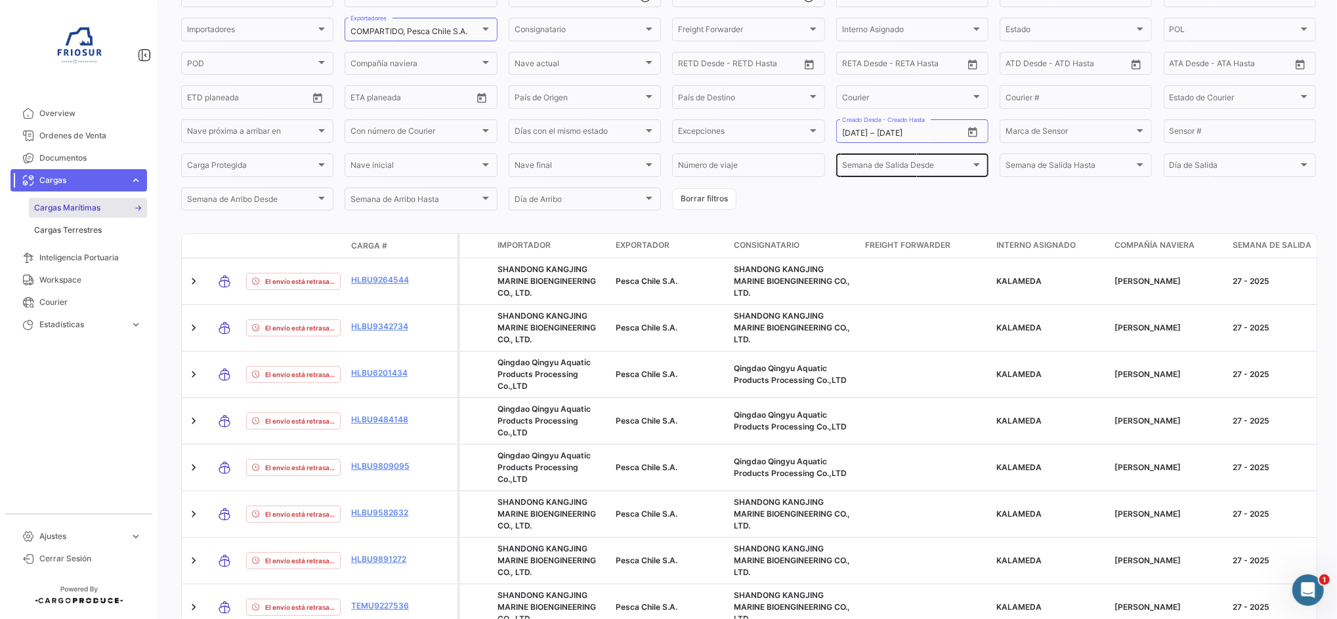
scroll to position [135, 0]
click at [972, 134] on button "Open calendar" at bounding box center [973, 133] width 20 height 20
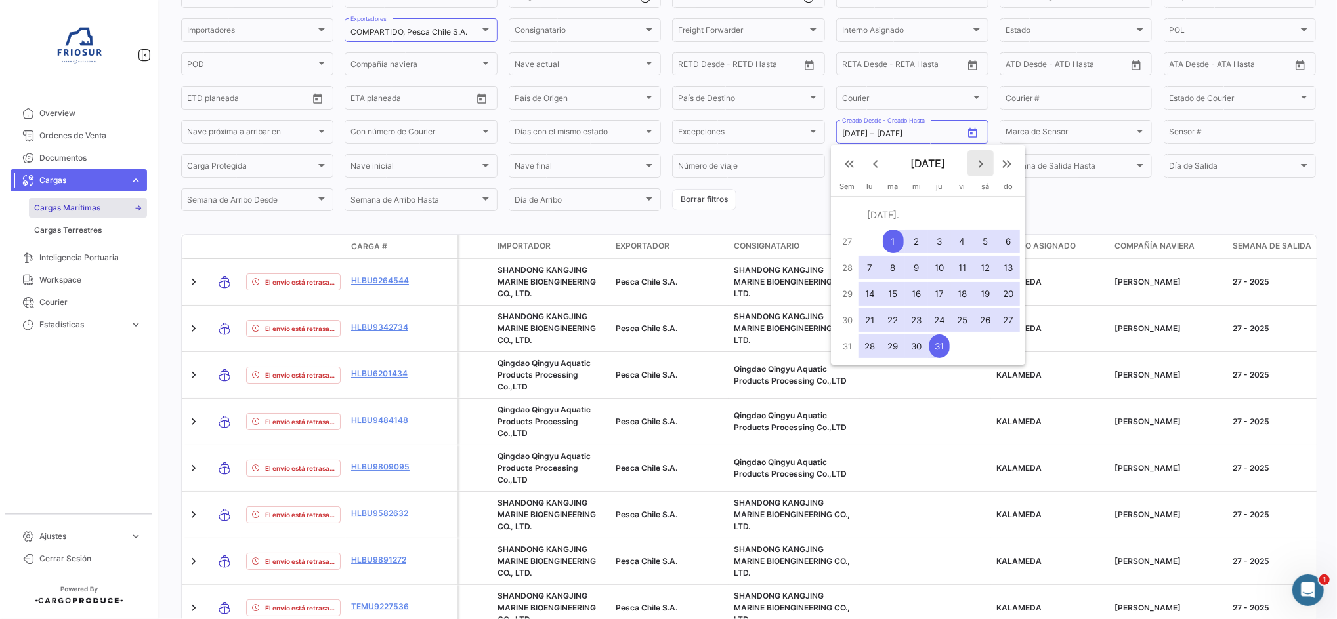
click at [979, 167] on mat-icon "keyboard_arrow_right" at bounding box center [981, 164] width 16 height 16
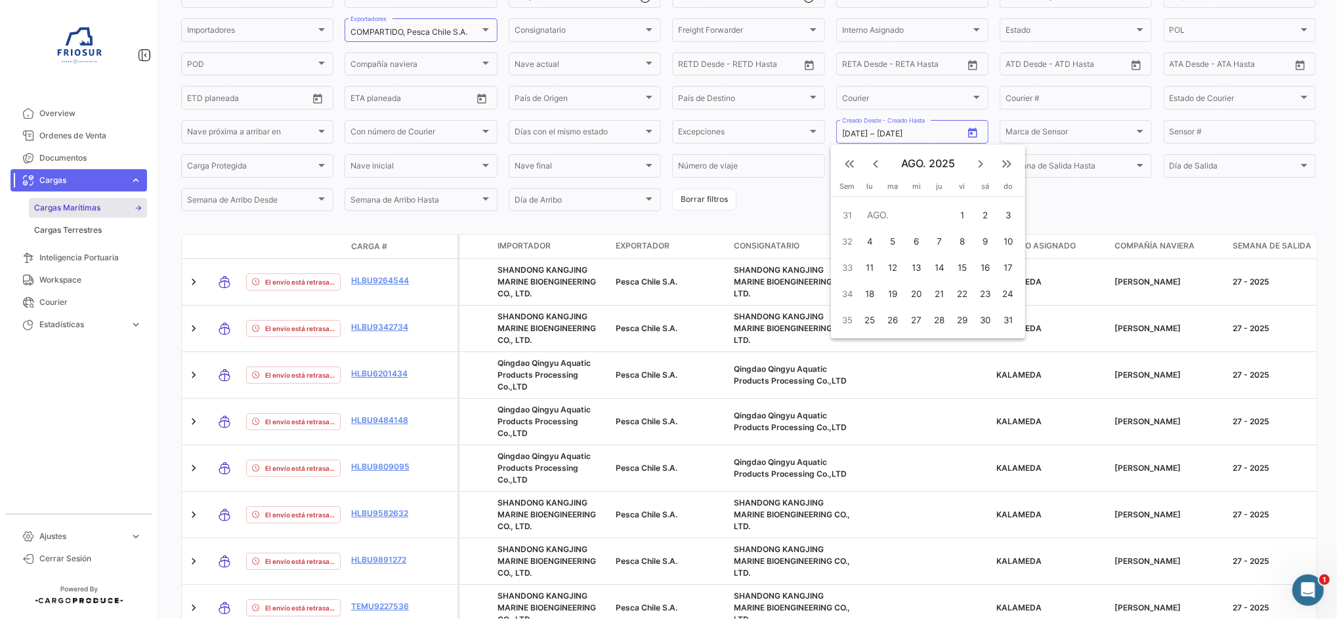
click at [964, 217] on div "1" at bounding box center [962, 215] width 20 height 24
type input "[DATE]"
click at [1001, 319] on div "31" at bounding box center [1007, 320] width 21 height 24
type input "[DATE]"
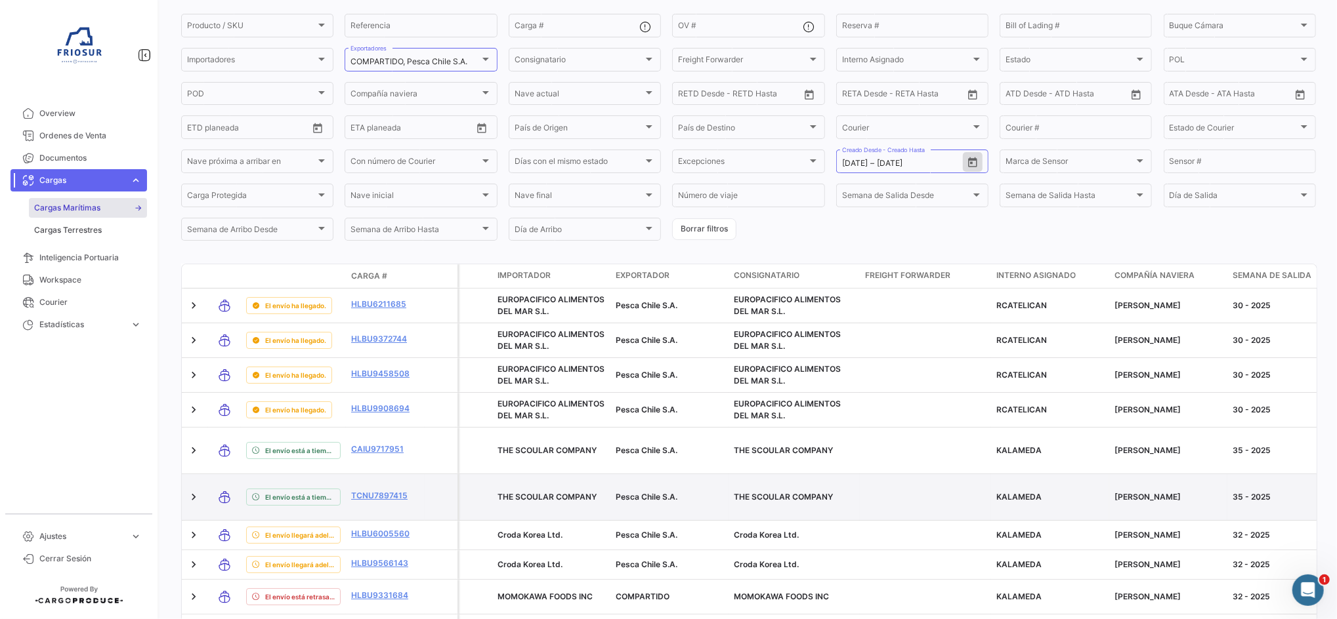
scroll to position [23, 0]
